Goal: Transaction & Acquisition: Purchase product/service

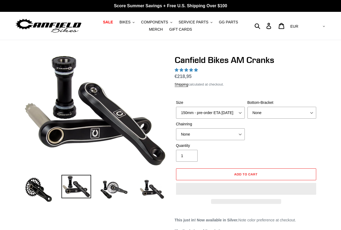
select select "highest-rating"
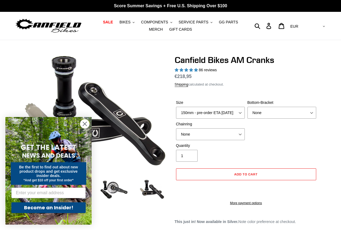
click at [85, 124] on icon "Close dialog" at bounding box center [85, 124] width 4 height 4
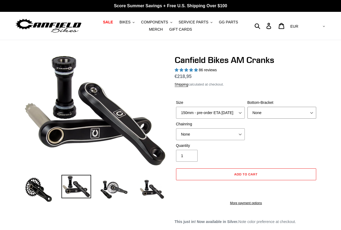
click at [282, 112] on select "None BSA Threaded 68/73mm Press Fit PF92" at bounding box center [281, 113] width 69 height 12
select select "Press Fit PF92"
click at [247, 107] on select "None BSA Threaded 68/73mm Press Fit PF92" at bounding box center [281, 113] width 69 height 12
click at [226, 112] on select "150mm - pre-order ETA [DATE] 155mm - pre-order ETA [DATE] 160mm - pre-order ETA…" at bounding box center [210, 113] width 69 height 12
click at [219, 113] on select "150mm - pre-order ETA [DATE] 155mm - pre-order ETA [DATE] 160mm - pre-order ETA…" at bounding box center [210, 113] width 69 height 12
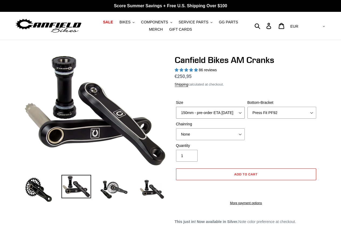
select select "160mm - pre-order ETA [DATE]"
click at [176, 107] on select "150mm - pre-order ETA [DATE] 155mm - pre-order ETA [DATE] 160mm - pre-order ETA…" at bounding box center [210, 113] width 69 height 12
click at [223, 133] on select "None 30t Round (Boost 148) 30t Oval (Boost 148) 32t Round (Boost 148) 32t Oval …" at bounding box center [210, 135] width 69 height 12
select select "30t Oval (Boost 148)"
click at [176, 129] on select "None 30t Round (Boost 148) 30t Oval (Boost 148) 32t Round (Boost 148) 32t Oval …" at bounding box center [210, 135] width 69 height 12
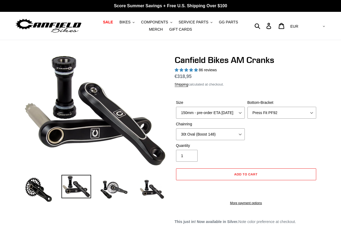
click at [227, 154] on div "Quantity 1" at bounding box center [210, 152] width 71 height 19
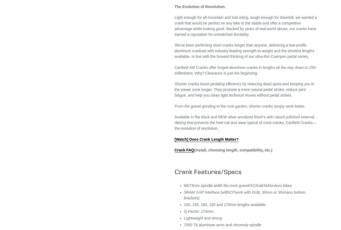
scroll to position [296, 0]
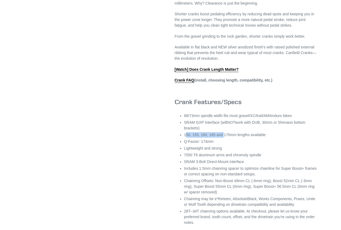
drag, startPoint x: 185, startPoint y: 132, endPoint x: 223, endPoint y: 131, distance: 37.7
click at [223, 132] on li "150, 155, 160, 165 and 170mm lengths available" at bounding box center [250, 135] width 133 height 6
drag, startPoint x: 218, startPoint y: 140, endPoint x: 182, endPoint y: 141, distance: 36.4
click at [182, 141] on div "This just in! Now available in Silver. Note color preference at checkout. The E…" at bounding box center [246, 74] width 143 height 303
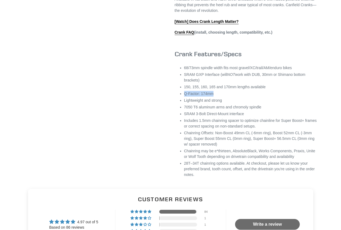
scroll to position [343, 0]
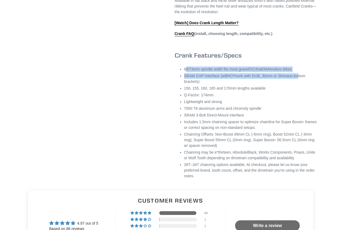
drag, startPoint x: 185, startPoint y: 68, endPoint x: 294, endPoint y: 77, distance: 109.0
click at [294, 77] on ul "68/73mm spindle width fits most gravel/XC/trail/AM/enduro bikes SRAM GXP Interf…" at bounding box center [250, 123] width 133 height 113
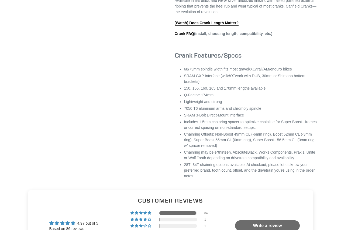
click at [267, 87] on li "150, 155, 160, 165 and 170mm lengths available" at bounding box center [250, 89] width 133 height 6
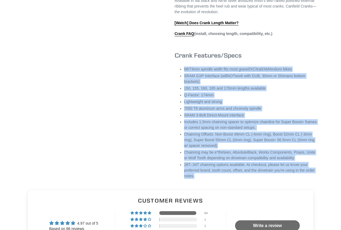
drag, startPoint x: 184, startPoint y: 66, endPoint x: 211, endPoint y: 181, distance: 117.6
click at [210, 177] on li "28T–34T chainring options available. At checkout, please let us know your prefe…" at bounding box center [250, 170] width 133 height 17
drag, startPoint x: 203, startPoint y: 174, endPoint x: 179, endPoint y: 65, distance: 111.8
click at [179, 65] on div "This just in! Now available in Silver. Note color preference at checkout. The E…" at bounding box center [246, 27] width 143 height 303
